Goal: Task Accomplishment & Management: Complete application form

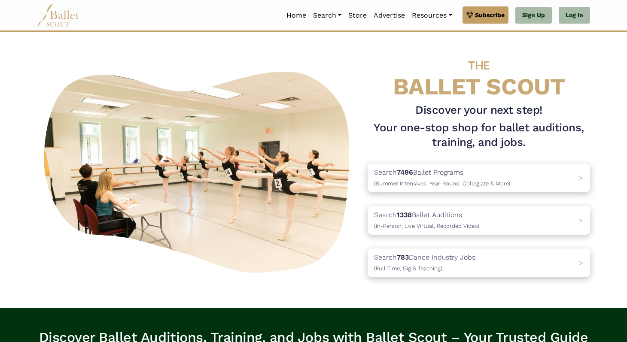
scroll to position [269, 0]
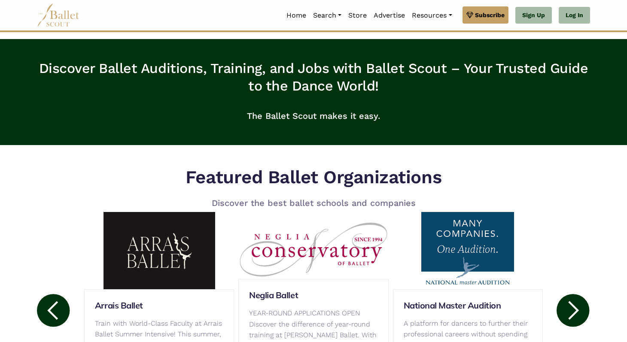
click at [58, 20] on img at bounding box center [58, 15] width 43 height 24
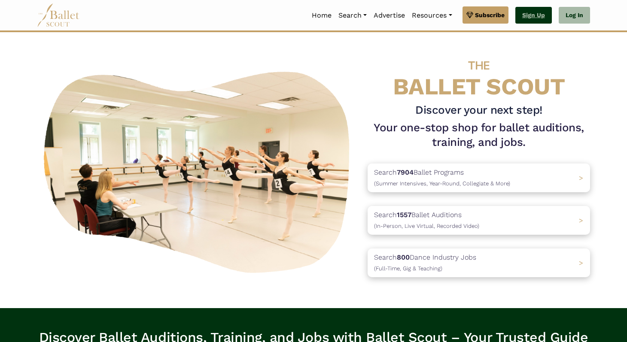
click at [531, 10] on link "Sign Up" at bounding box center [534, 15] width 37 height 17
